Goal: Information Seeking & Learning: Learn about a topic

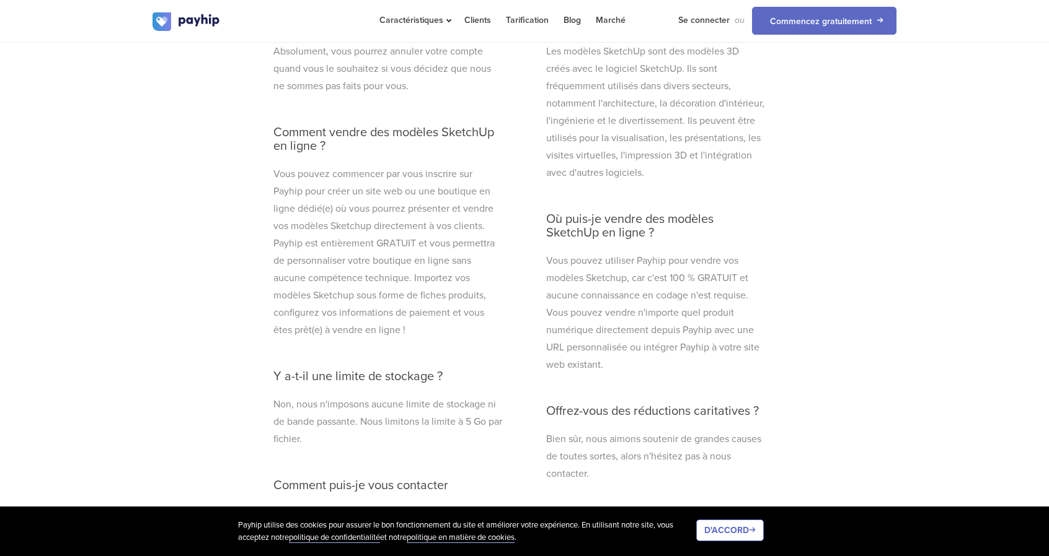
scroll to position [3817, 0]
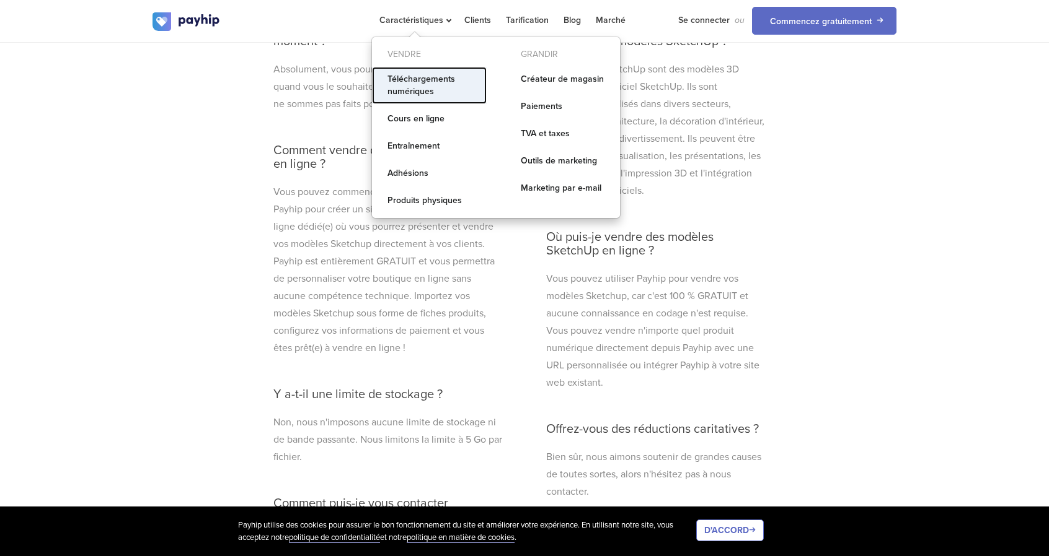
click at [423, 96] on font "Téléchargements numériques" at bounding box center [421, 85] width 68 height 23
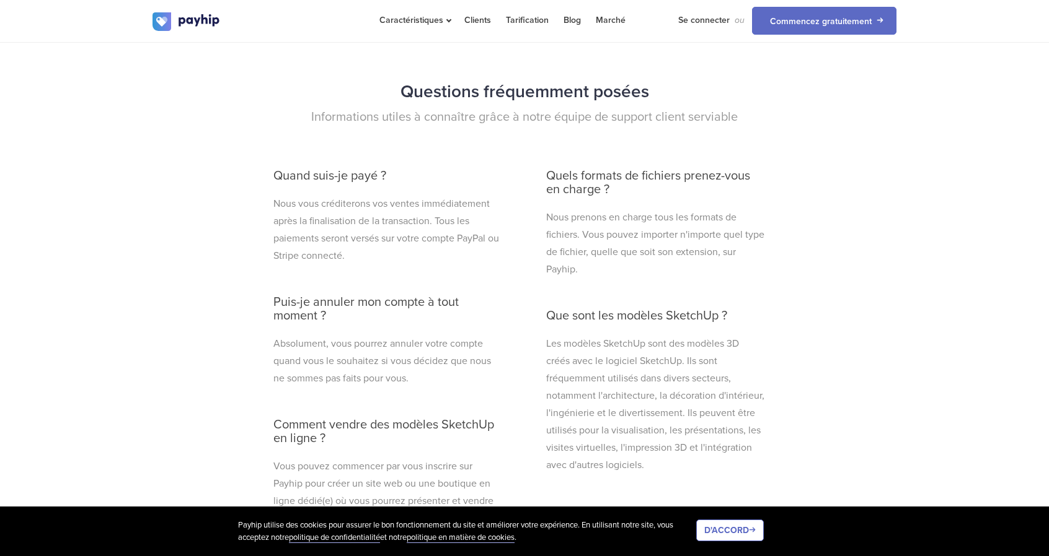
scroll to position [3817, 0]
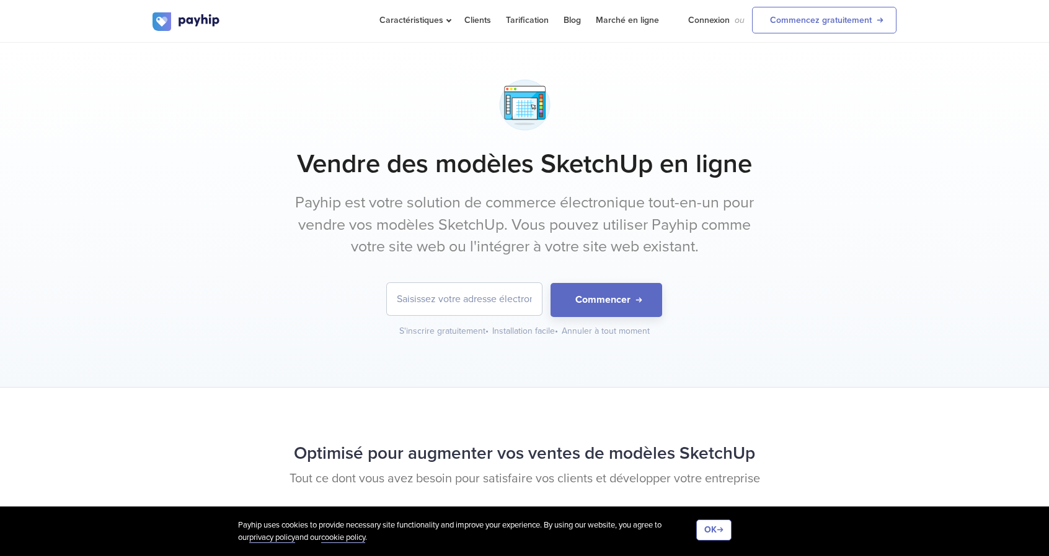
click at [521, 115] on img at bounding box center [524, 105] width 63 height 63
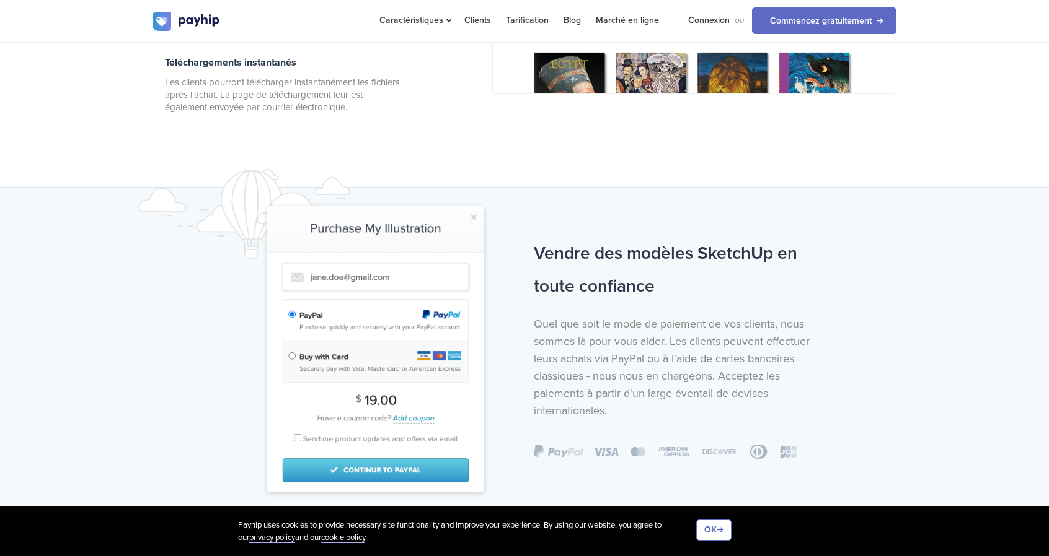
scroll to position [744, 0]
